Goal: Task Accomplishment & Management: Manage account settings

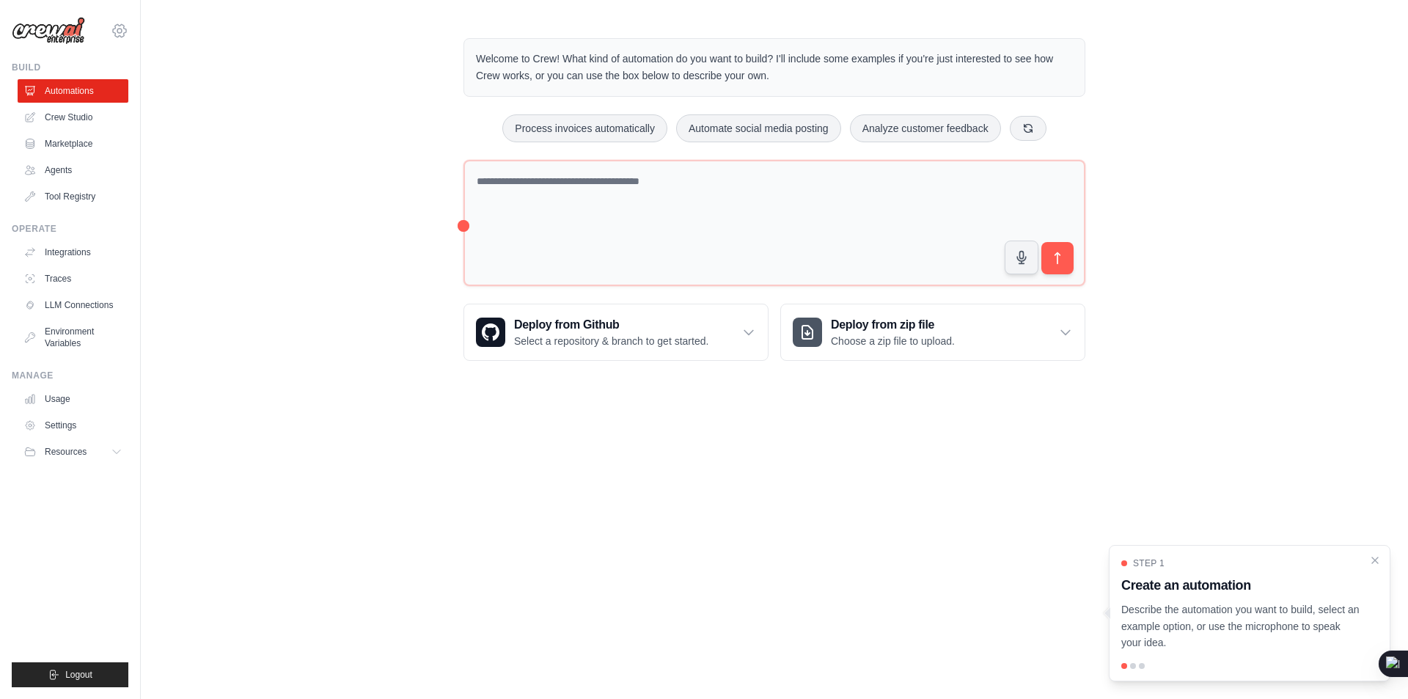
click at [122, 32] on icon at bounding box center [119, 31] width 4 height 4
click at [100, 100] on link "Settings" at bounding box center [119, 99] width 129 height 26
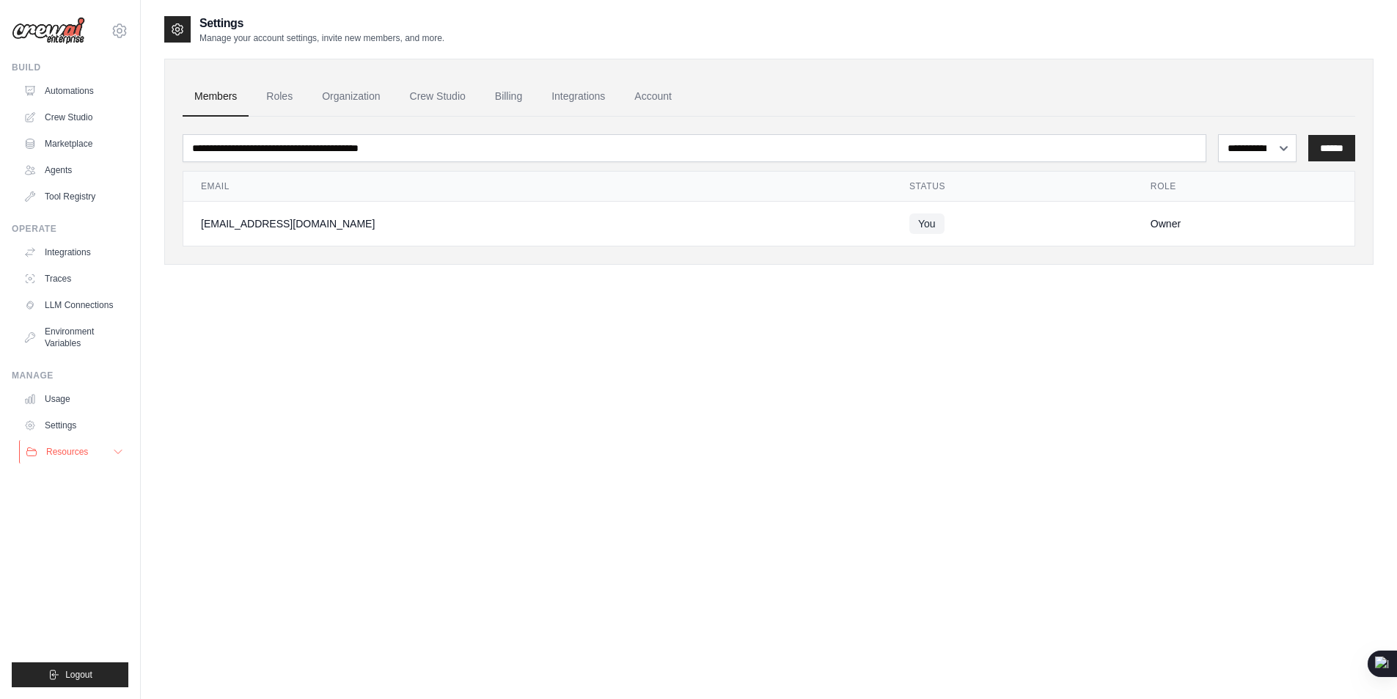
click at [117, 450] on icon at bounding box center [117, 452] width 7 height 4
click at [123, 36] on icon at bounding box center [119, 30] width 13 height 12
click at [95, 99] on link "Settings" at bounding box center [119, 99] width 129 height 26
